Goal: Information Seeking & Learning: Learn about a topic

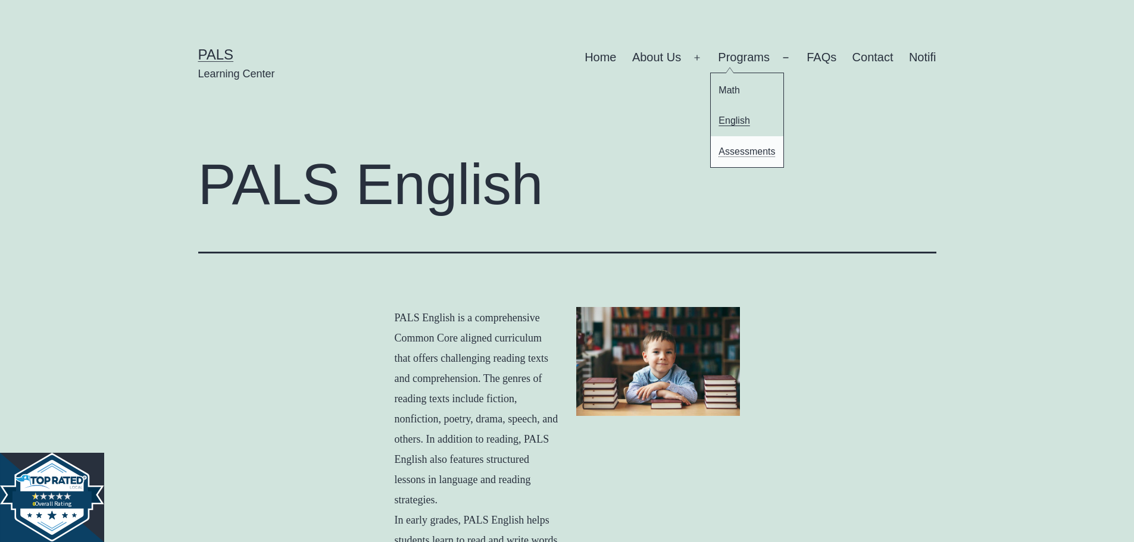
click at [767, 151] on link "Assessments" at bounding box center [747, 151] width 73 height 30
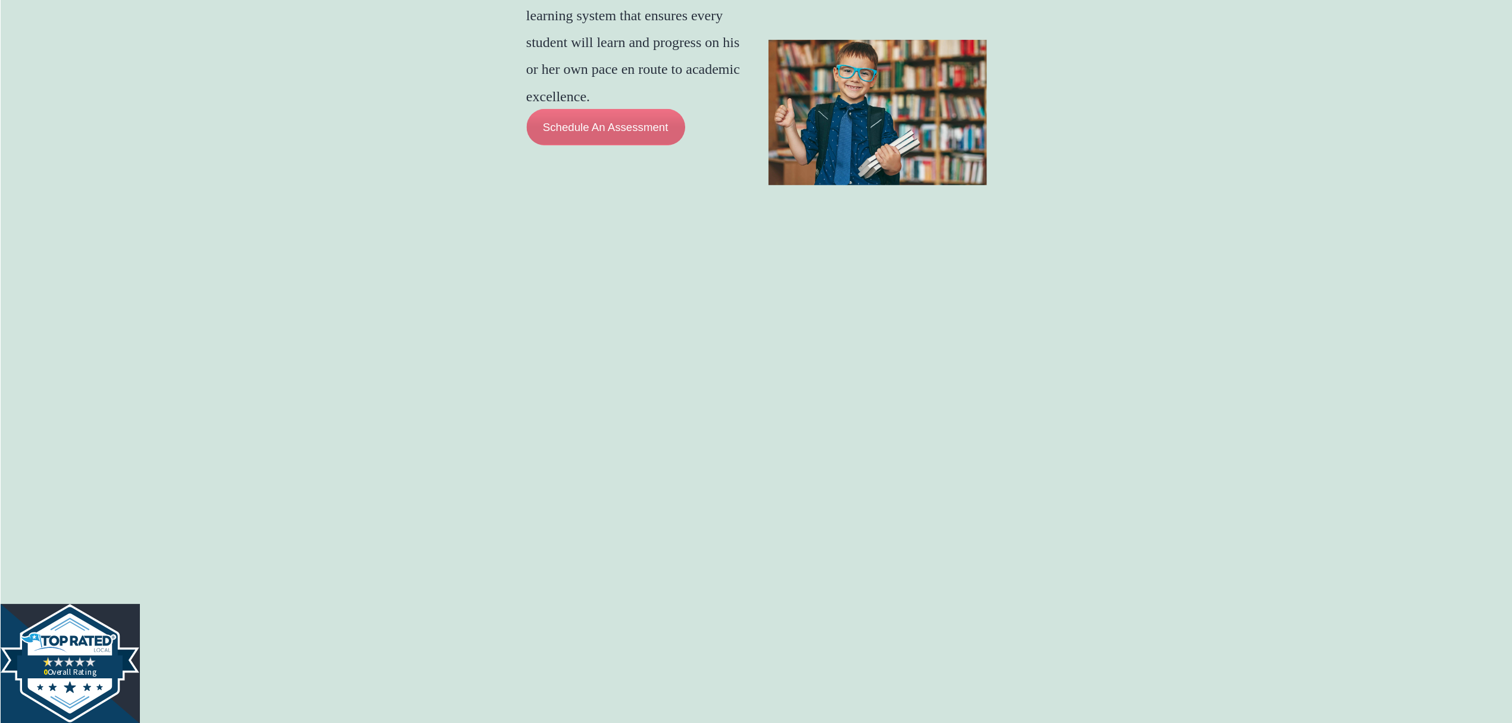
scroll to position [1547, 0]
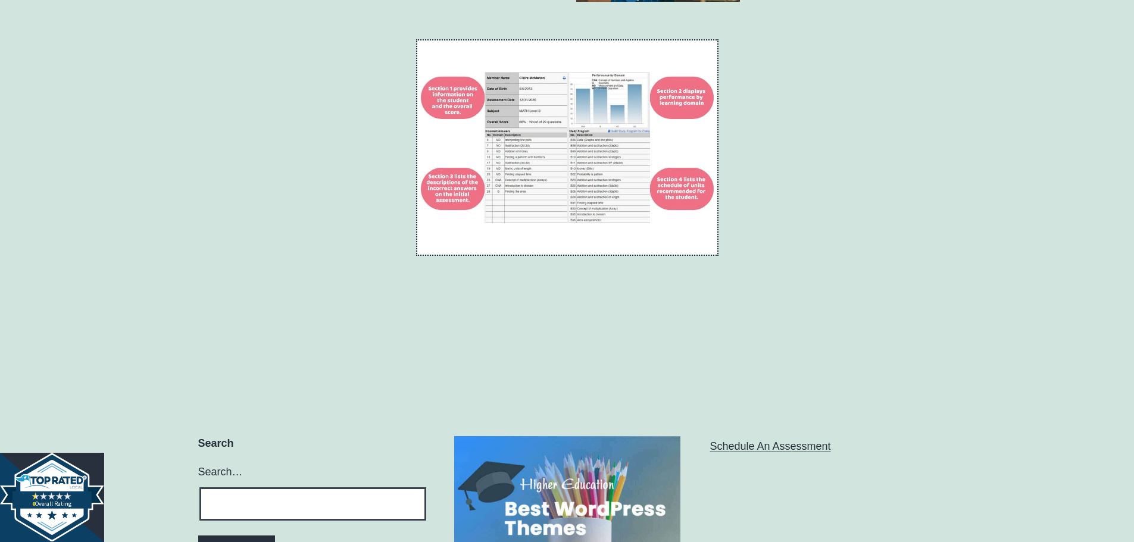
click at [672, 255] on img at bounding box center [567, 147] width 300 height 214
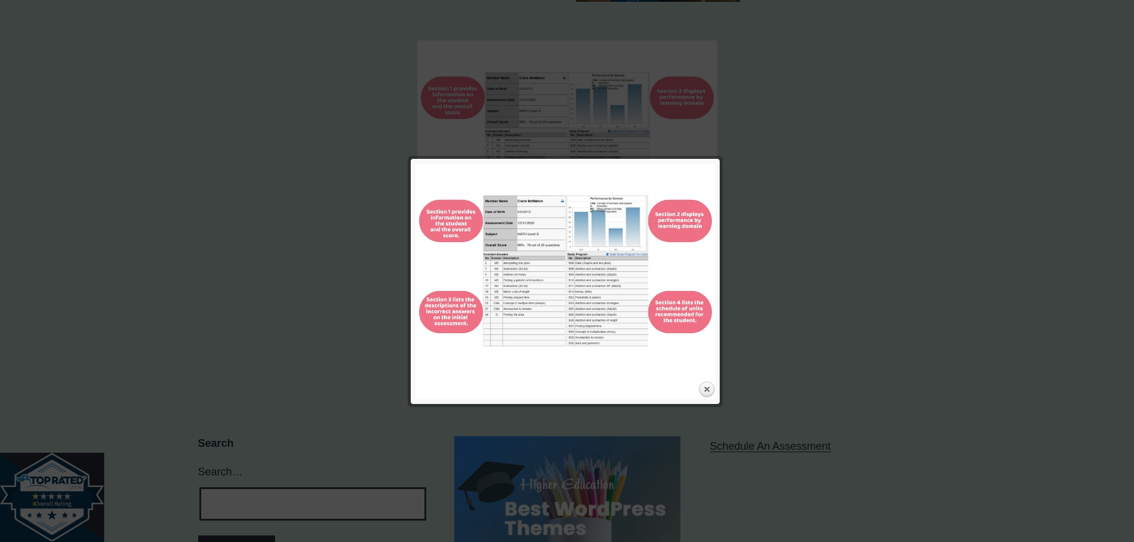
click at [699, 171] on img at bounding box center [565, 271] width 300 height 214
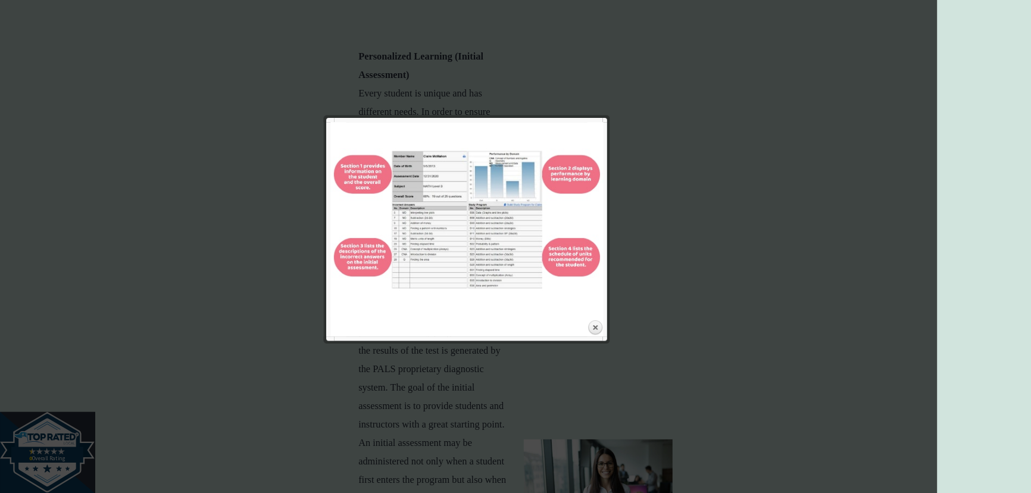
scroll to position [471, 0]
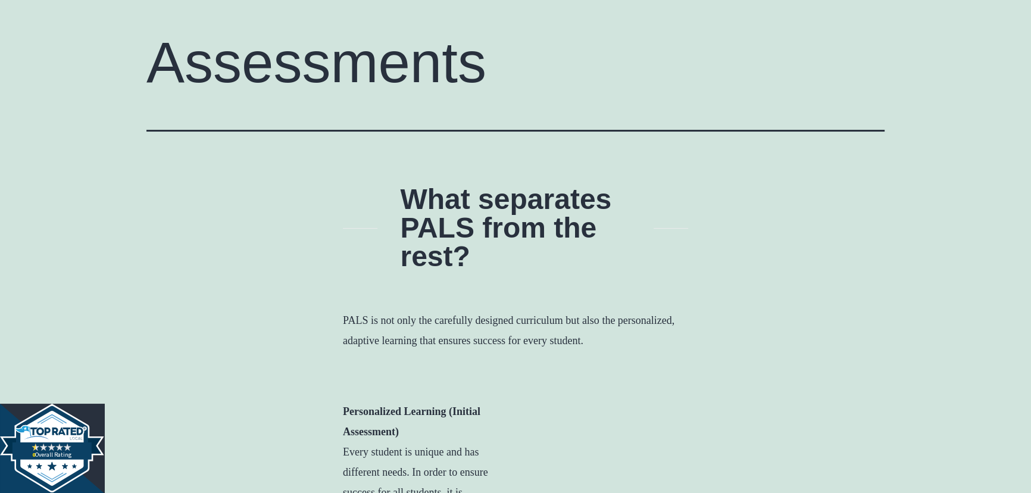
scroll to position [0, 0]
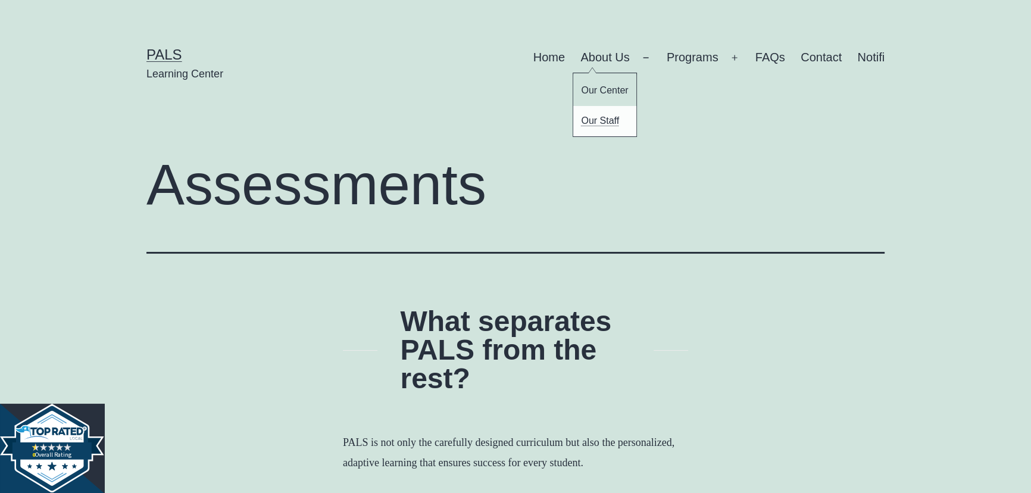
click at [606, 118] on link "Our Staff" at bounding box center [604, 121] width 63 height 30
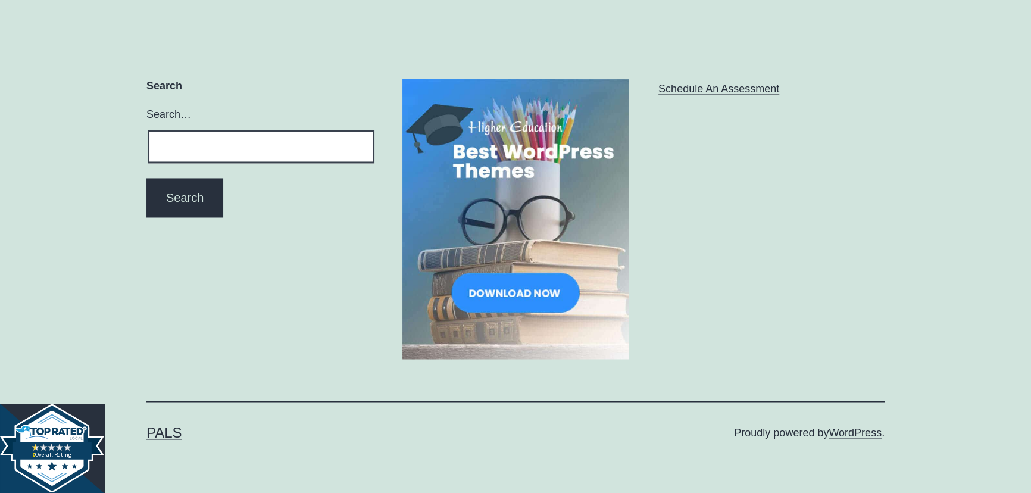
scroll to position [2508, 0]
click at [163, 433] on link "PALS" at bounding box center [164, 432] width 36 height 16
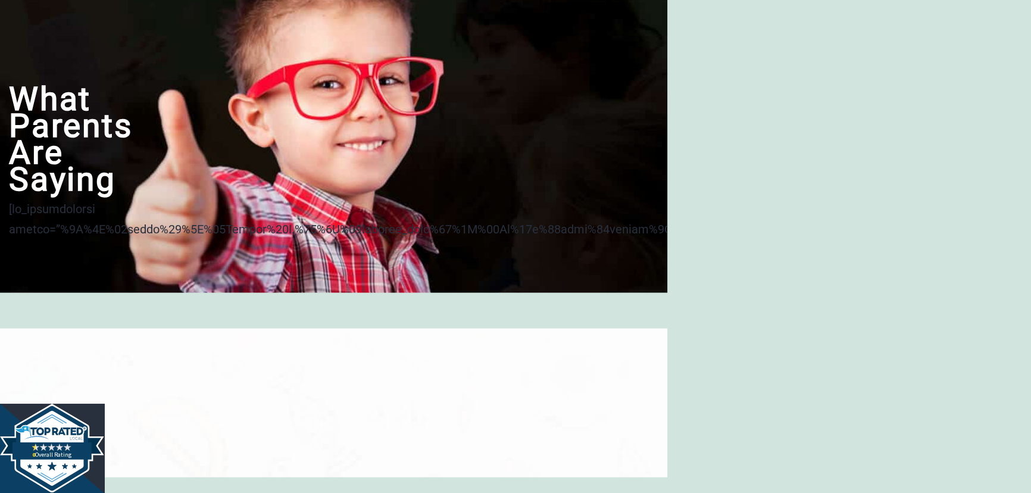
scroll to position [3138, 0]
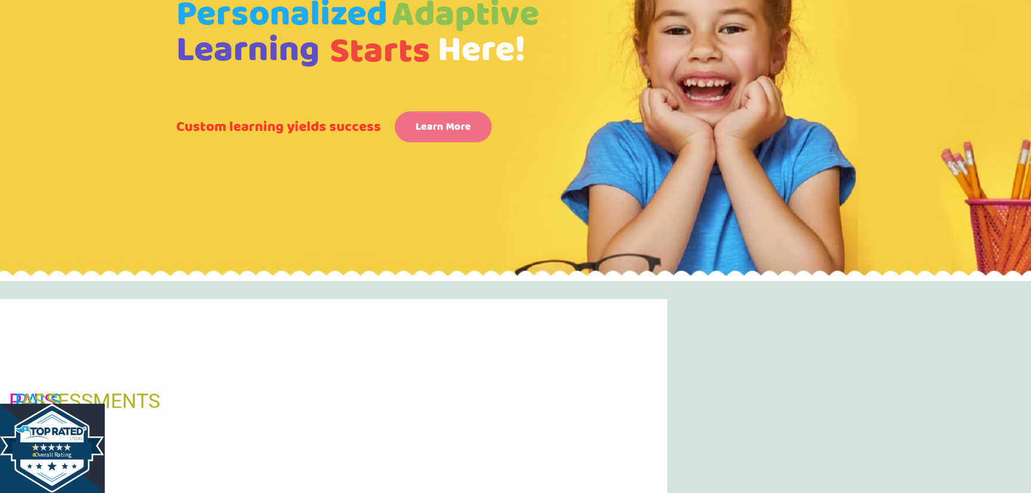
scroll to position [0, 0]
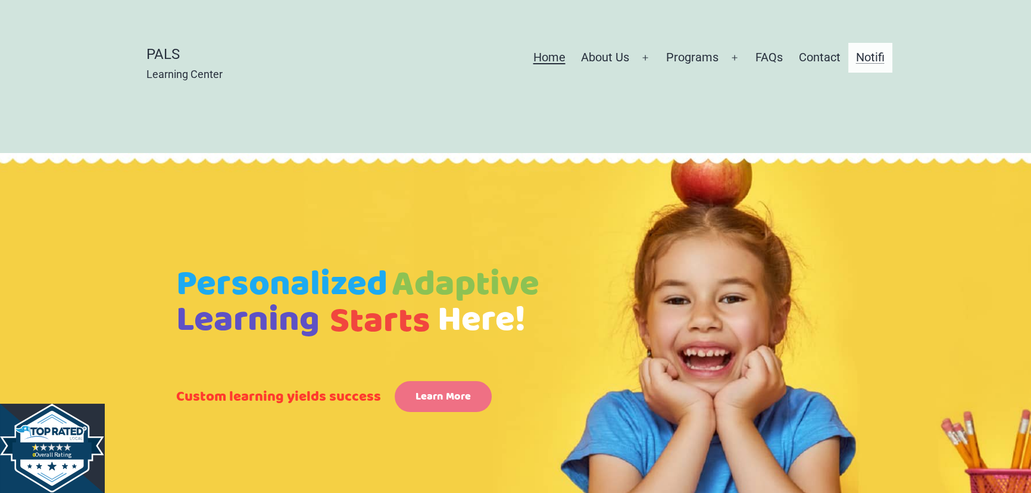
click at [861, 64] on link "Notifi" at bounding box center [870, 58] width 44 height 30
click at [871, 60] on link "Notifi" at bounding box center [870, 58] width 44 height 30
click at [828, 64] on link "Contact" at bounding box center [818, 58] width 57 height 30
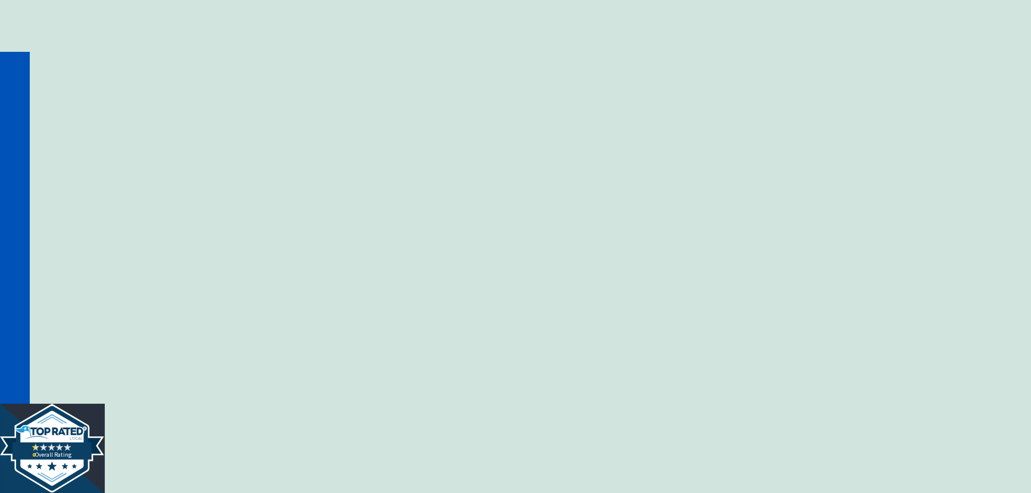
scroll to position [270, 0]
click at [874, 363] on div "Contact Information: You can reach out to us at any of the channels below or co…" at bounding box center [515, 467] width 1031 height 860
